Goal: Information Seeking & Learning: Learn about a topic

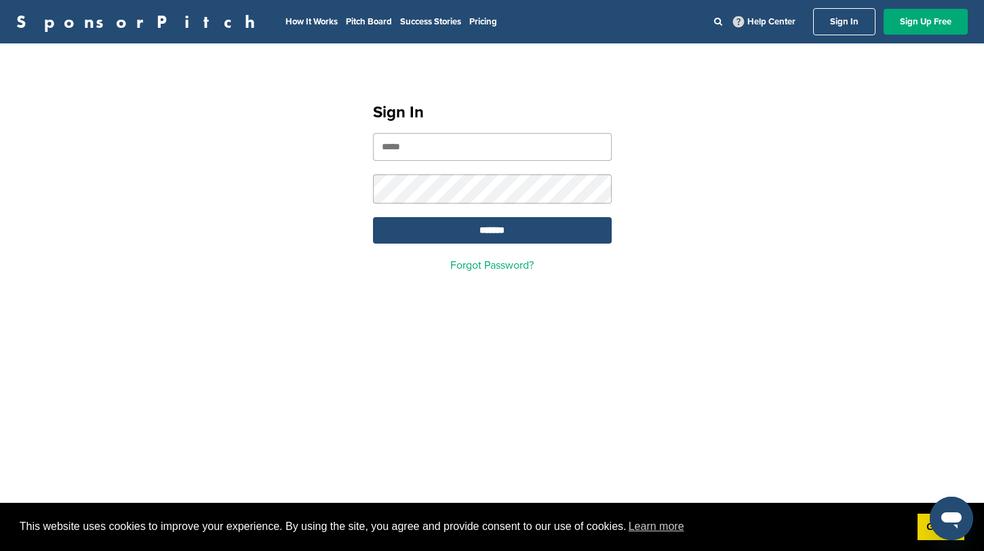
click at [492, 147] on input "email" at bounding box center [492, 147] width 239 height 28
type input "**********"
click at [403, 233] on input "*******" at bounding box center [492, 230] width 239 height 26
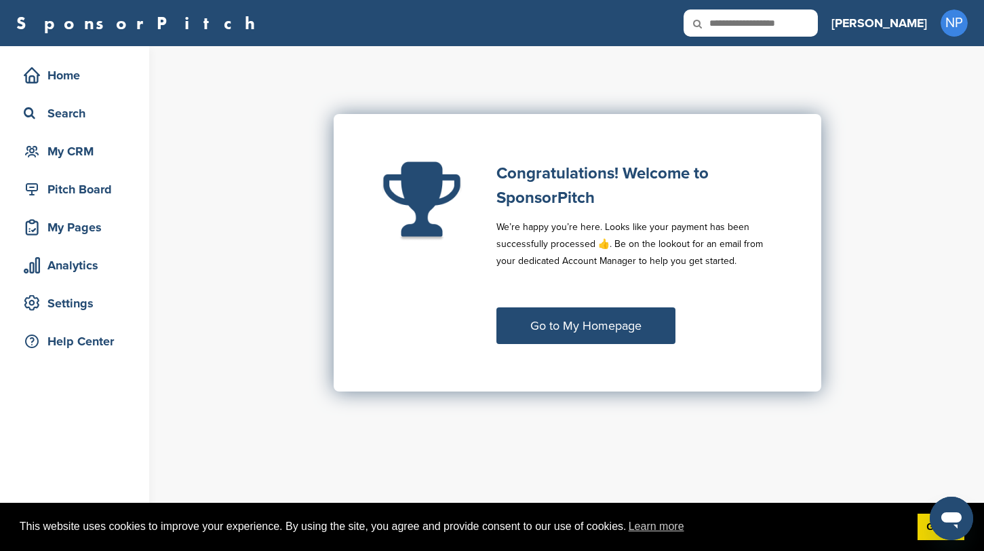
click at [647, 326] on link "Go to My Homepage" at bounding box center [586, 325] width 179 height 37
click at [592, 331] on link "Go to My Homepage" at bounding box center [586, 325] width 179 height 37
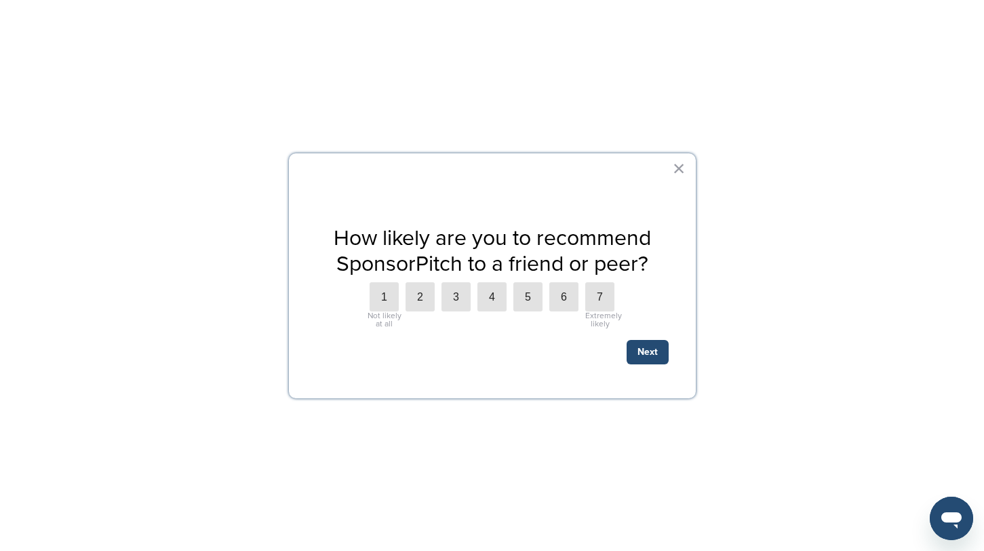
scroll to position [121, 0]
click at [689, 170] on div "How likely are you to recommend SponsorPitch to a friend or peer? 1 Not likely …" at bounding box center [492, 276] width 407 height 246
click at [680, 170] on button "×" at bounding box center [679, 168] width 13 height 22
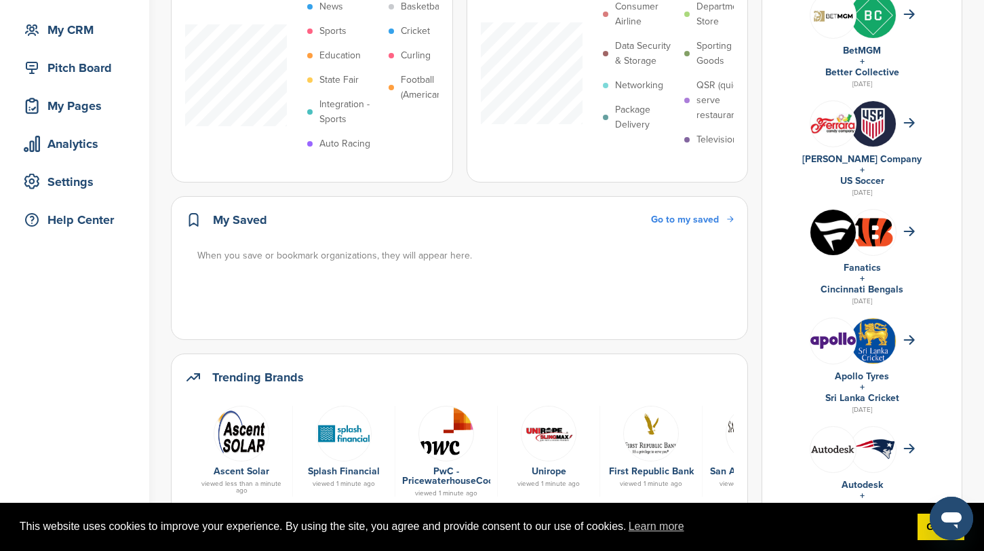
scroll to position [0, 0]
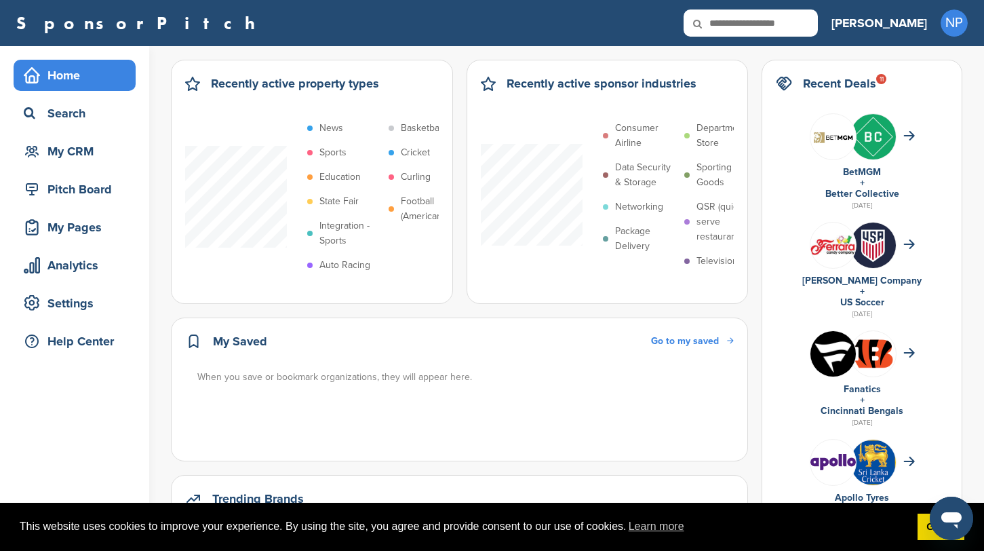
click at [803, 26] on input "text" at bounding box center [751, 22] width 134 height 27
type input "*********"
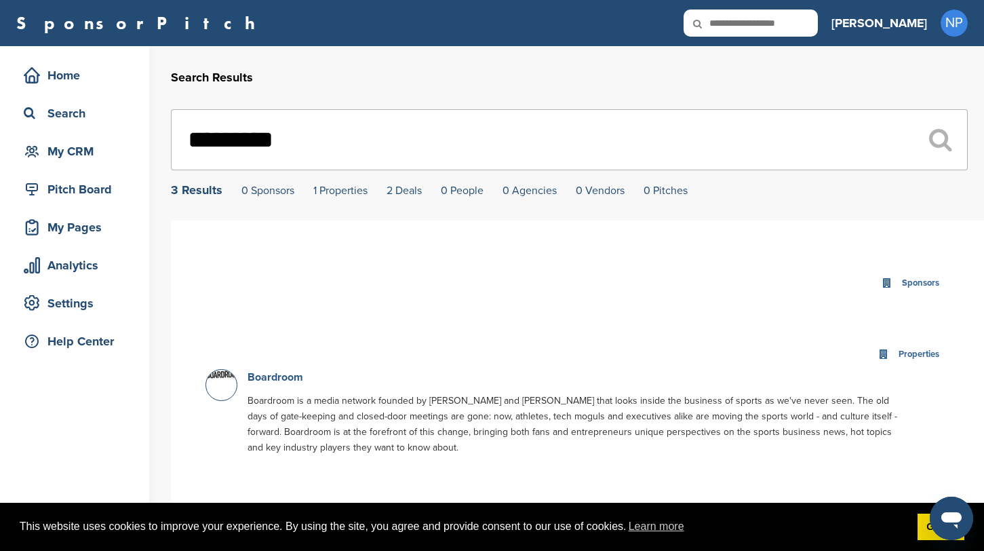
click at [275, 381] on link "Boardroom" at bounding box center [276, 377] width 56 height 14
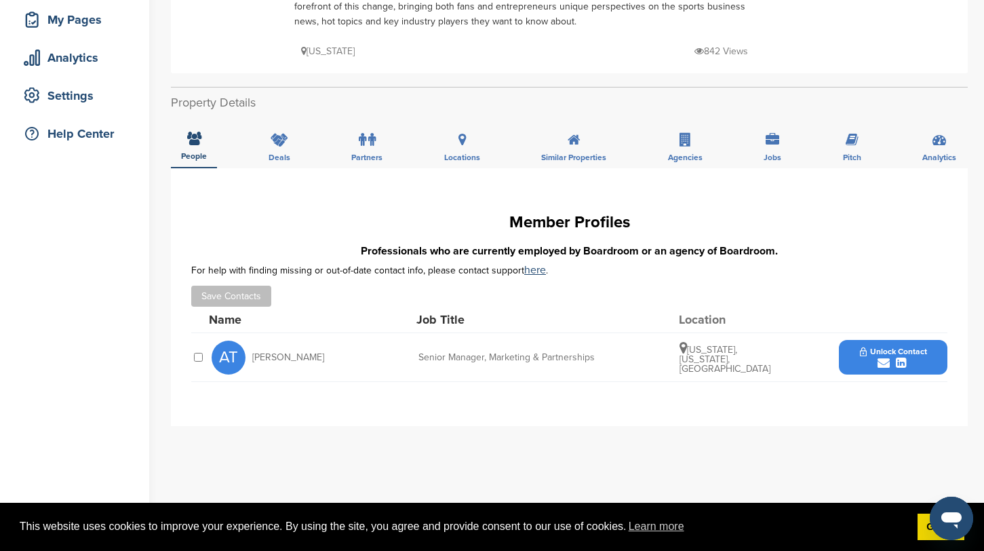
scroll to position [210, 0]
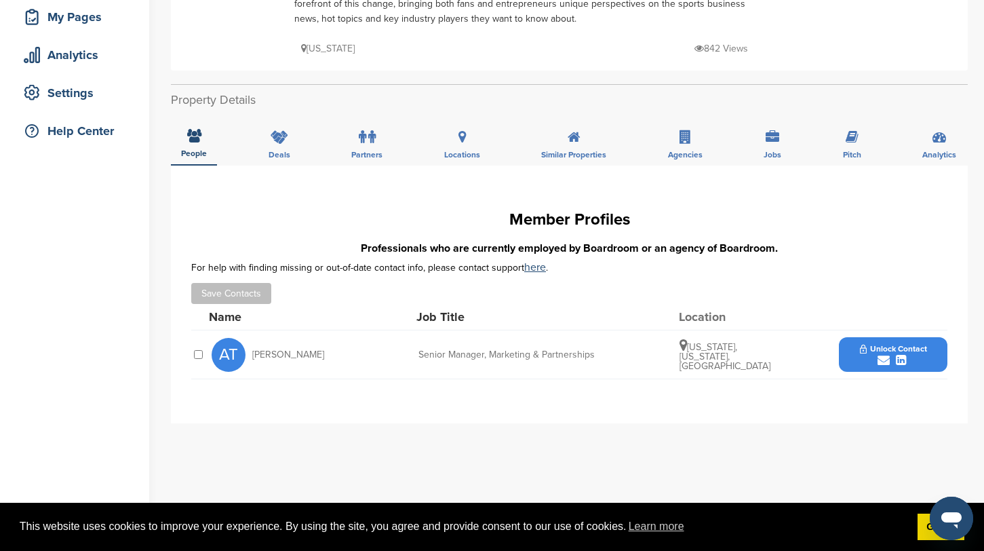
click at [232, 353] on span "AT" at bounding box center [229, 355] width 34 height 34
click at [277, 147] on div "Deals" at bounding box center [279, 140] width 42 height 50
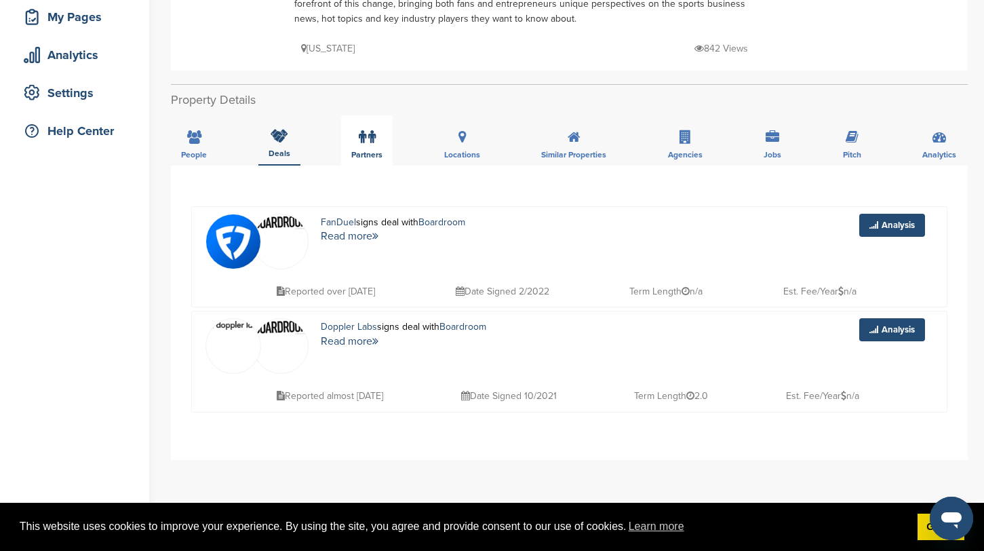
click at [389, 138] on div "Partners" at bounding box center [367, 140] width 52 height 50
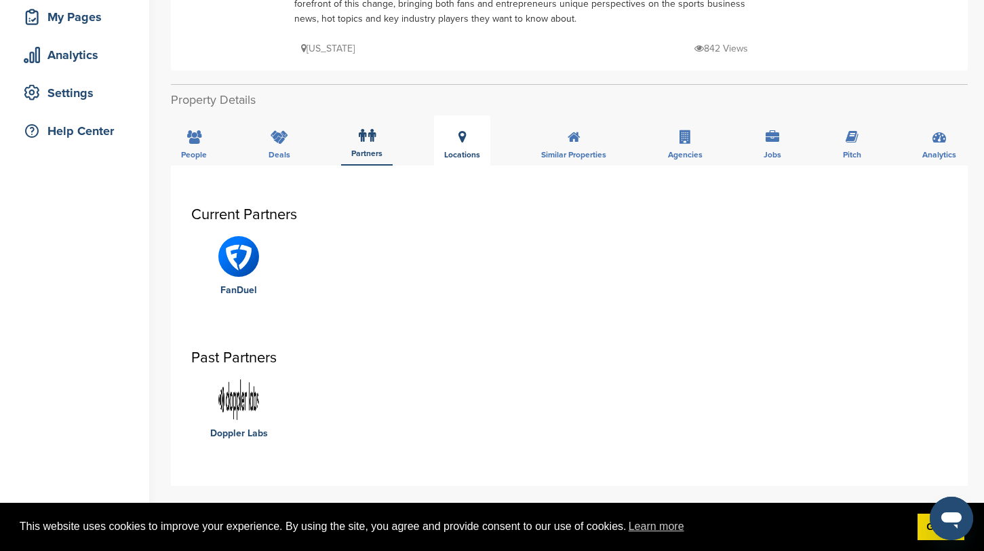
click at [456, 153] on span "Locations" at bounding box center [462, 155] width 36 height 8
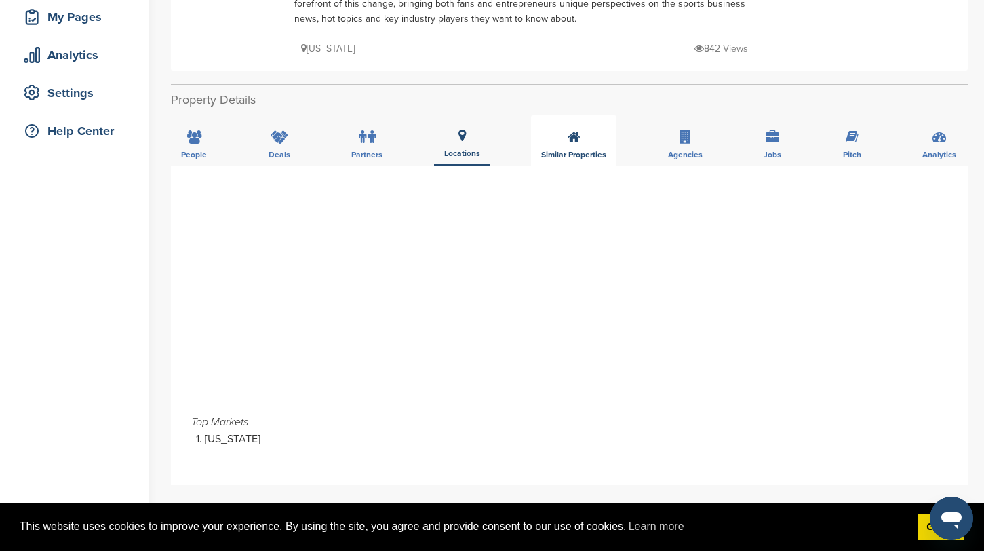
click at [565, 152] on span "Similar Properties" at bounding box center [573, 155] width 65 height 8
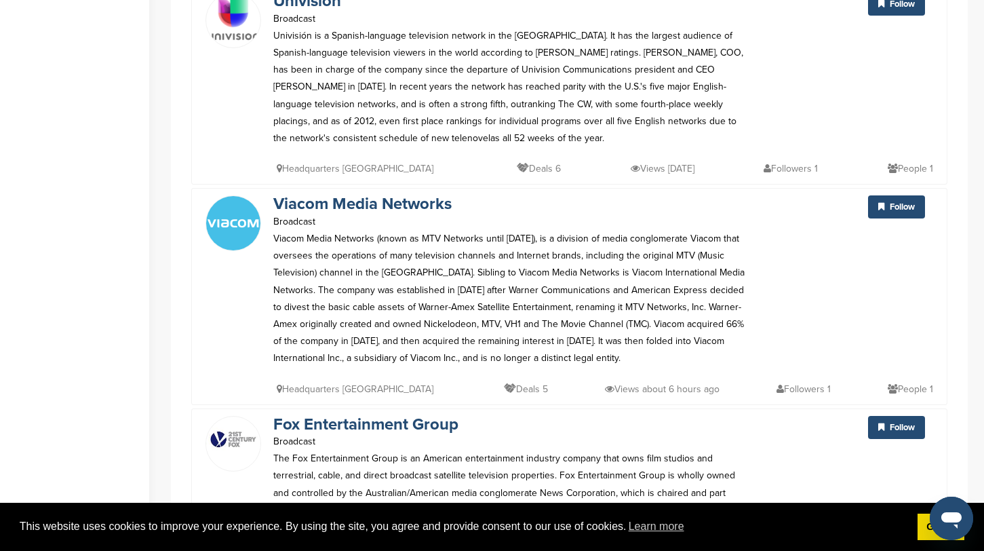
scroll to position [855, 0]
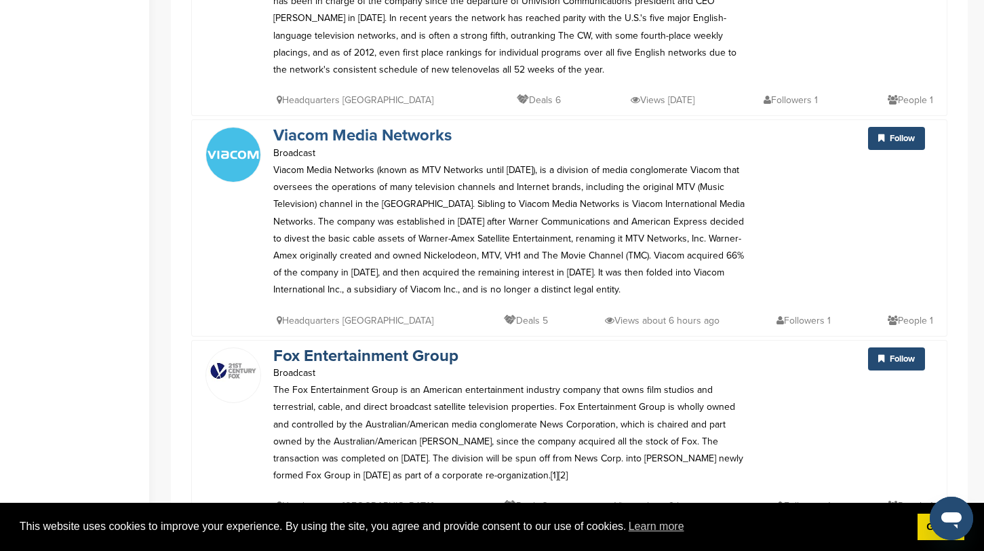
click at [382, 126] on link "Viacom Media Networks" at bounding box center [362, 136] width 178 height 20
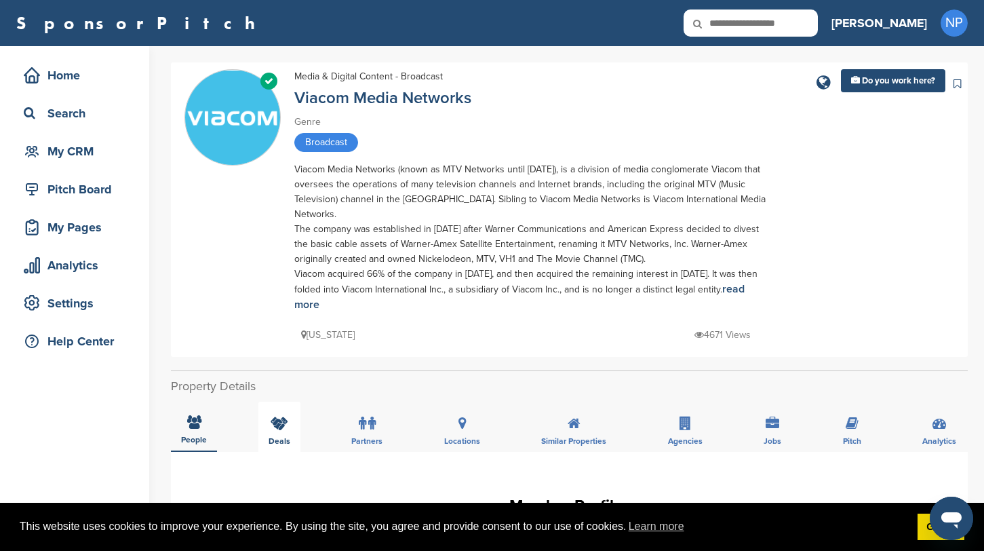
click at [297, 411] on div "Deals" at bounding box center [279, 427] width 42 height 50
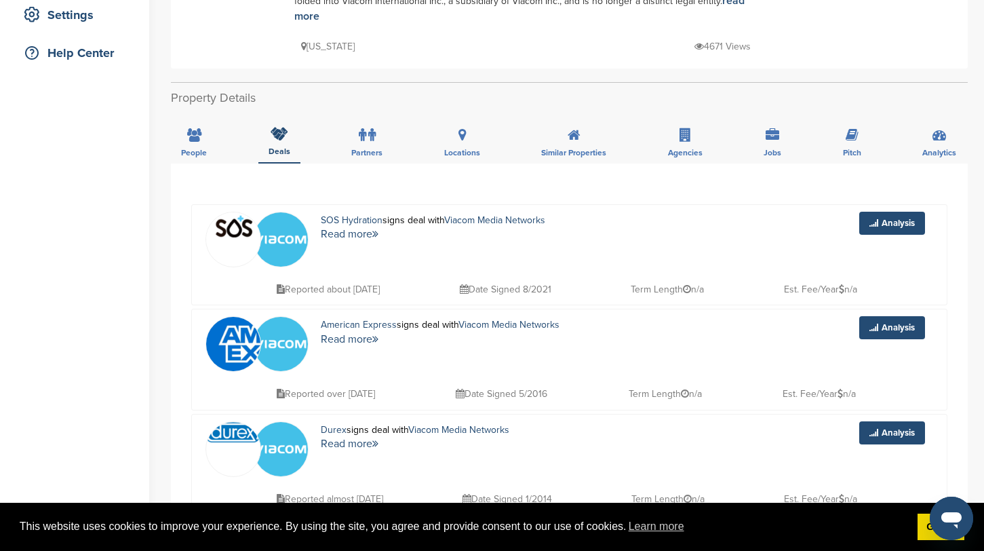
scroll to position [287, 0]
